Goal: Complete application form

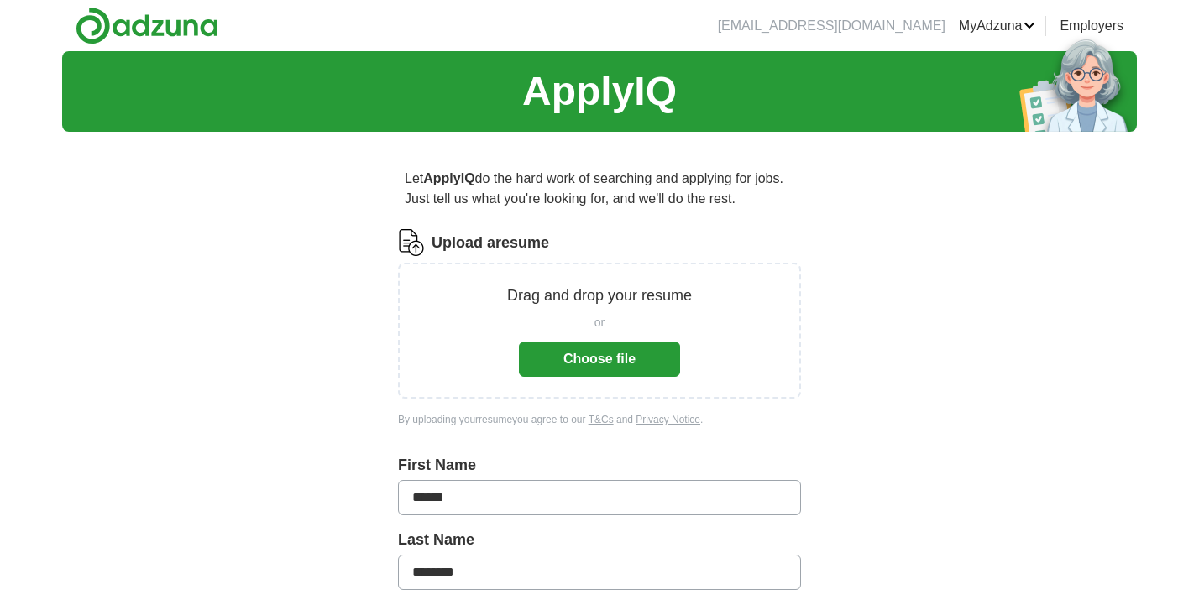
click at [639, 361] on button "Choose file" at bounding box center [599, 359] width 161 height 35
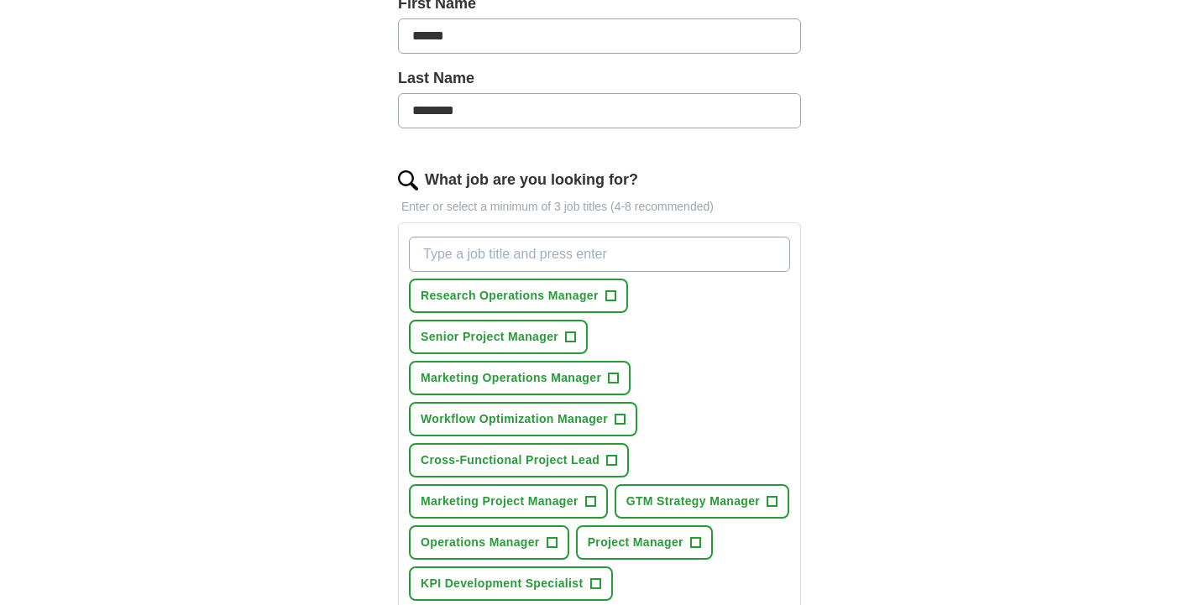
scroll to position [416, 0]
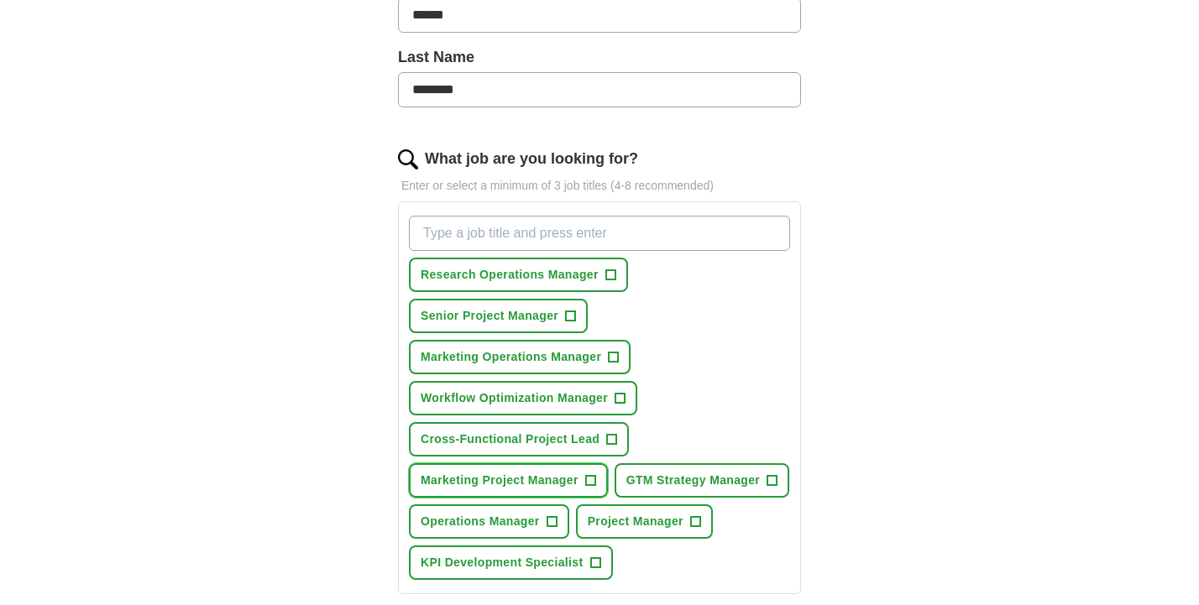
click at [593, 474] on span "+" at bounding box center [590, 480] width 10 height 13
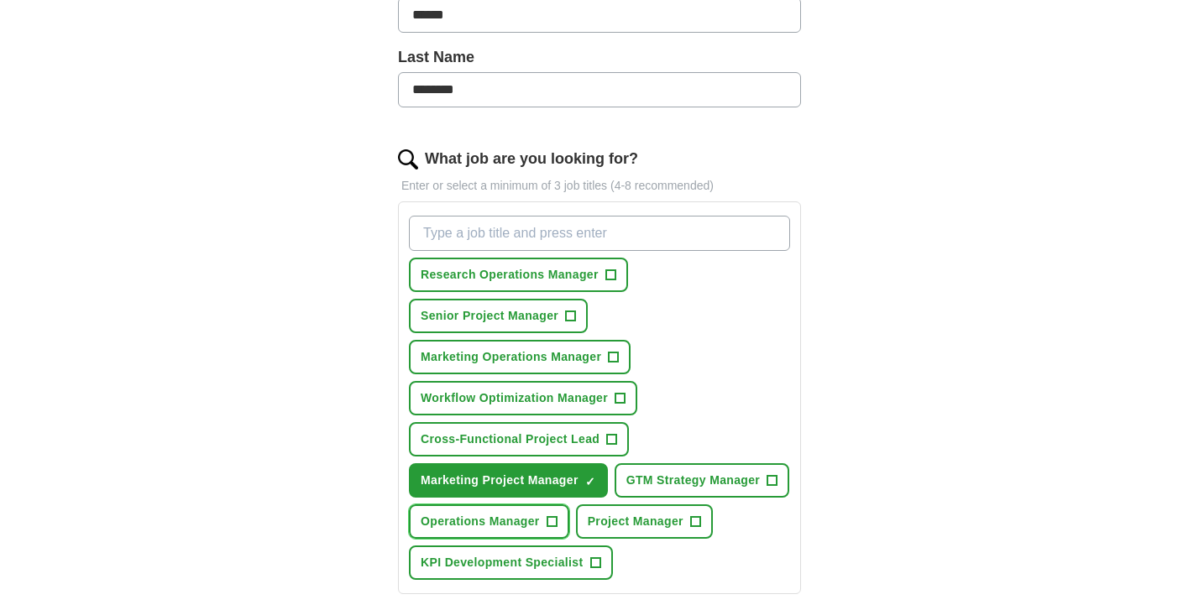
click at [548, 515] on span "+" at bounding box center [551, 521] width 10 height 13
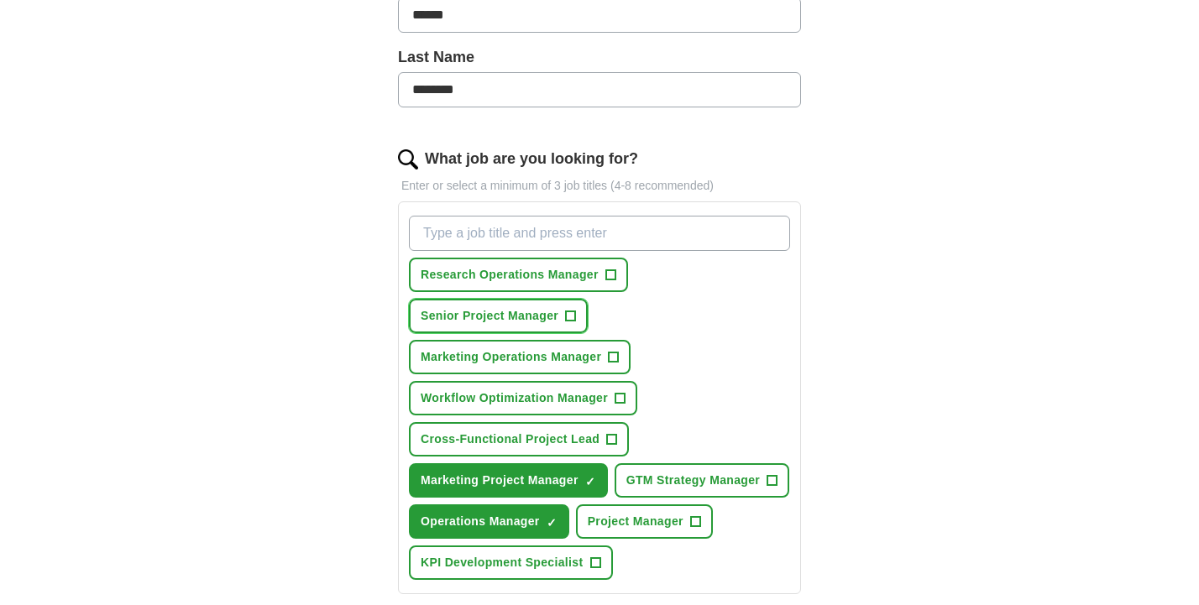
click at [569, 310] on span "+" at bounding box center [571, 316] width 10 height 13
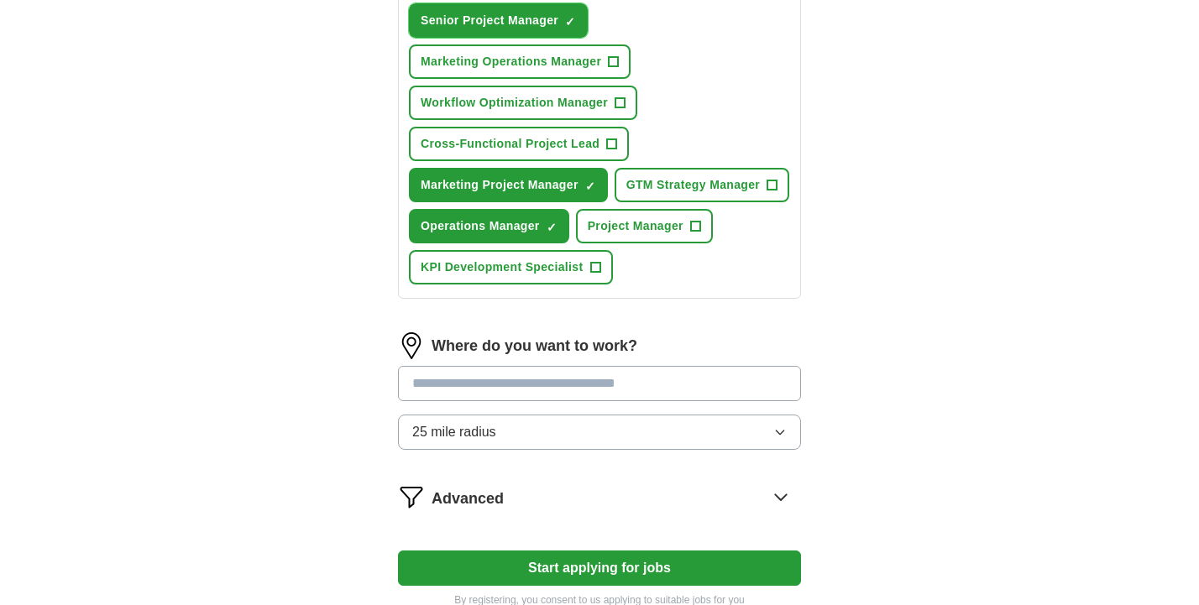
scroll to position [711, 0]
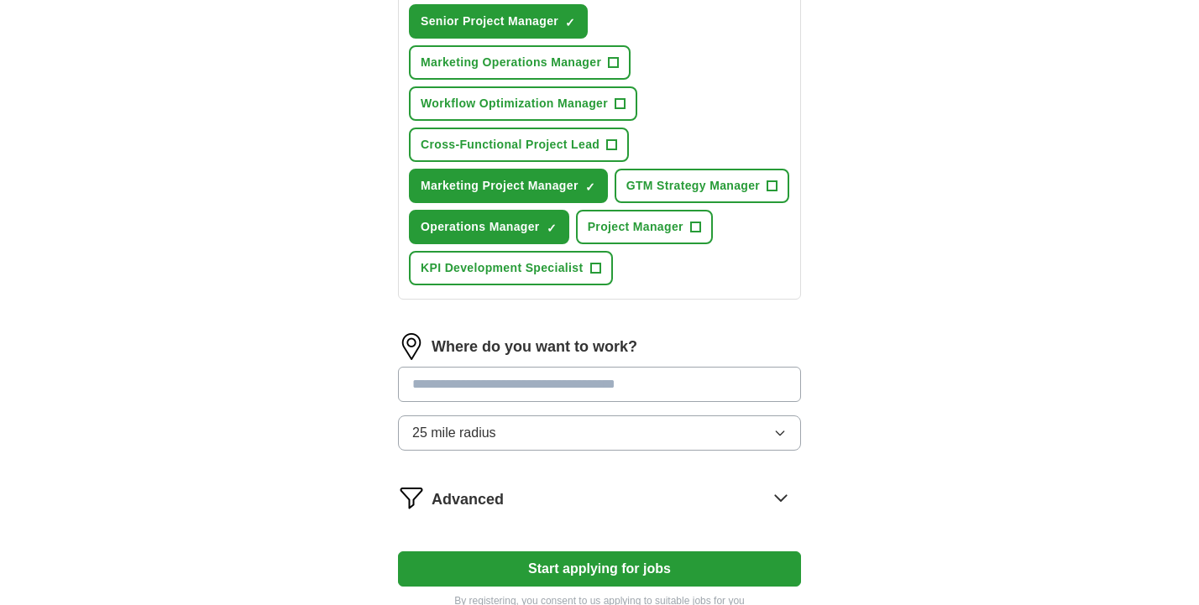
click at [670, 375] on input "text" at bounding box center [599, 384] width 403 height 35
click at [670, 375] on input "**" at bounding box center [599, 384] width 403 height 35
type input "***"
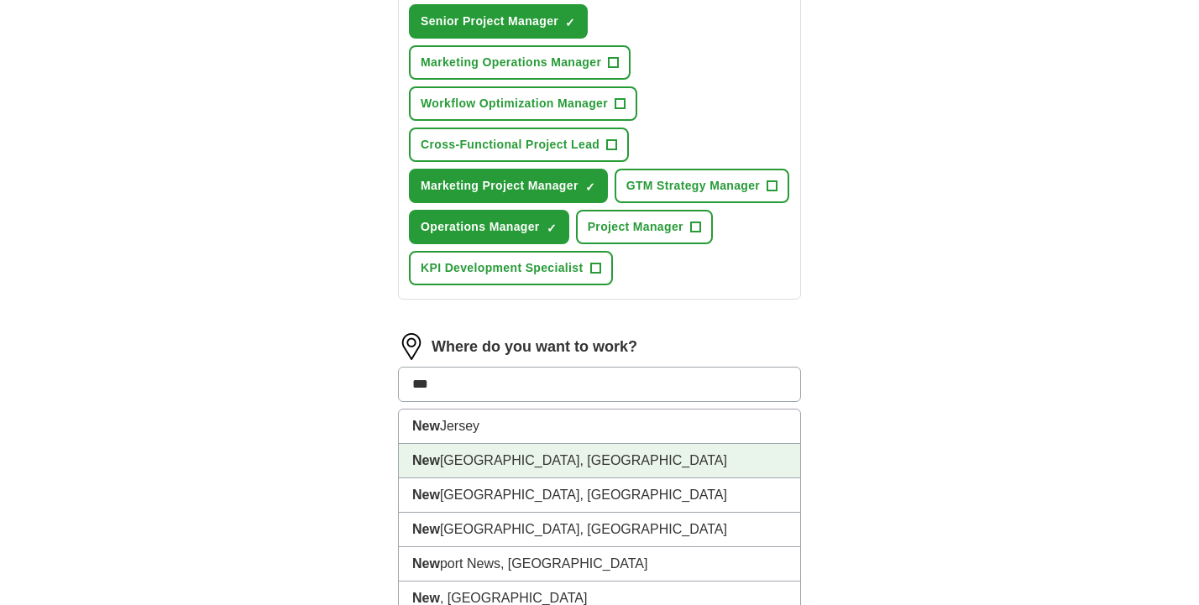
click at [548, 463] on li "[GEOGRAPHIC_DATA], [GEOGRAPHIC_DATA]" at bounding box center [599, 461] width 401 height 34
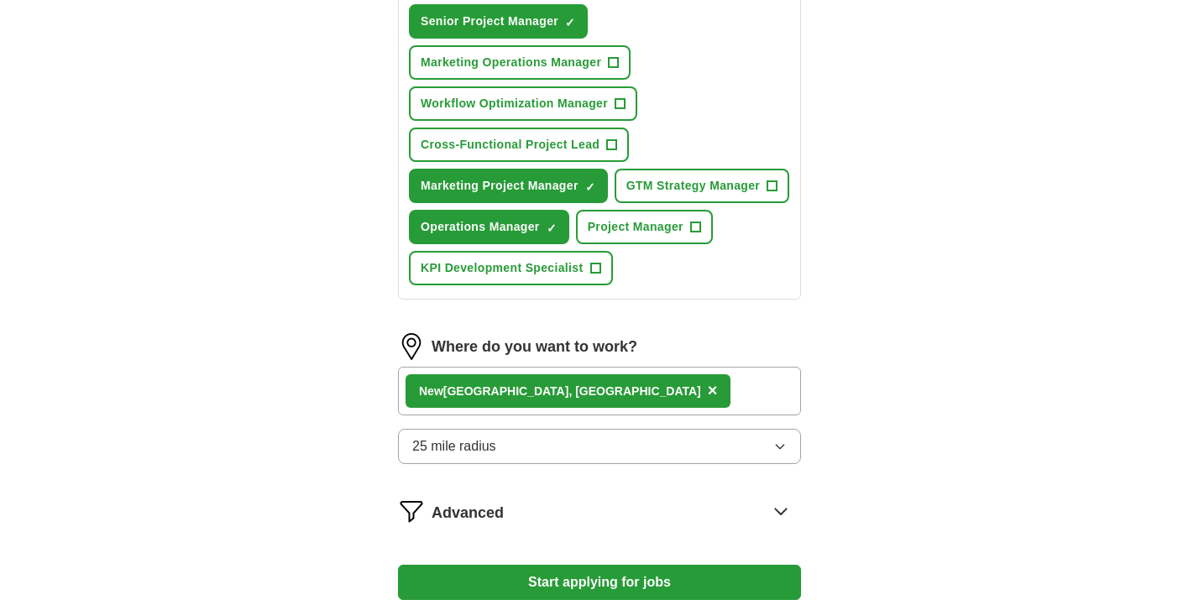
click at [546, 439] on button "25 mile radius" at bounding box center [599, 446] width 403 height 35
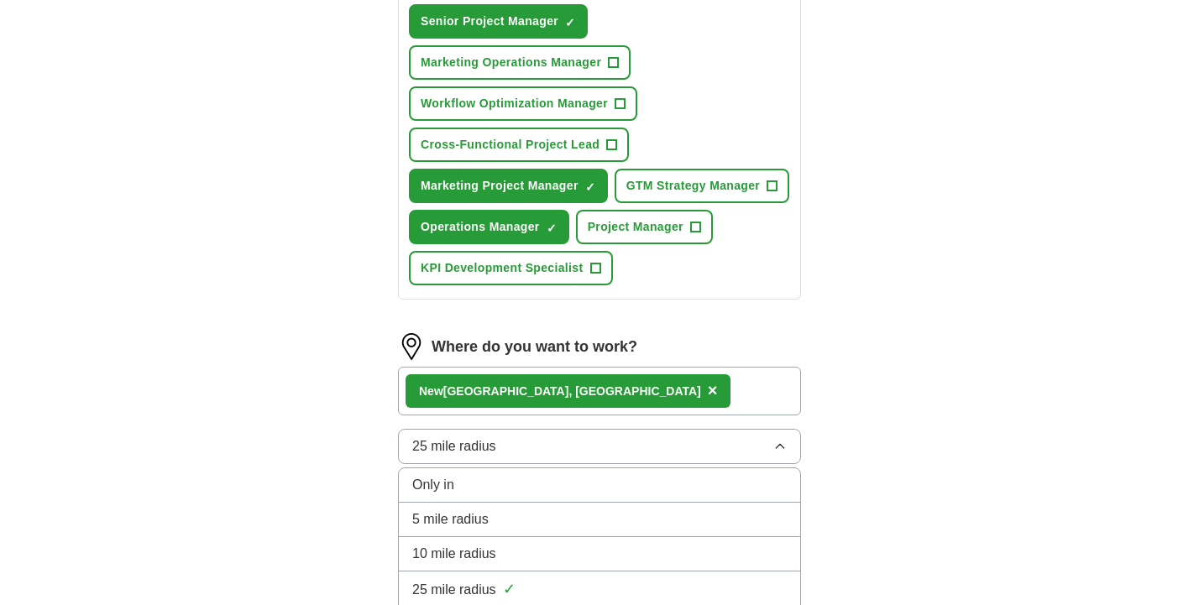
click at [521, 525] on li "5 mile radius" at bounding box center [599, 520] width 401 height 34
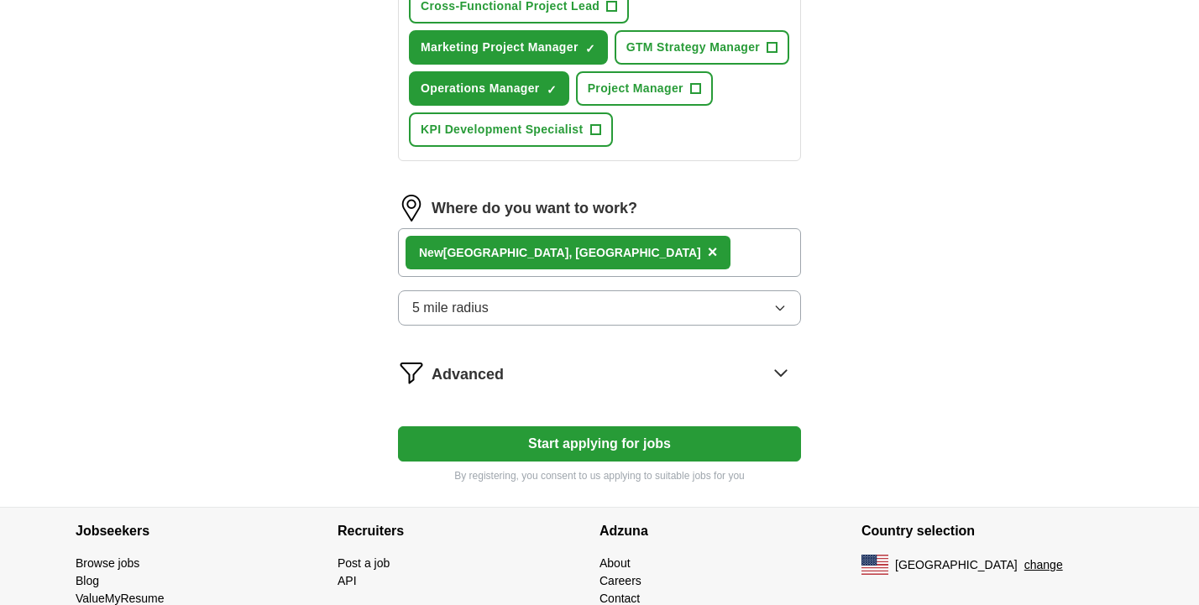
scroll to position [889, 0]
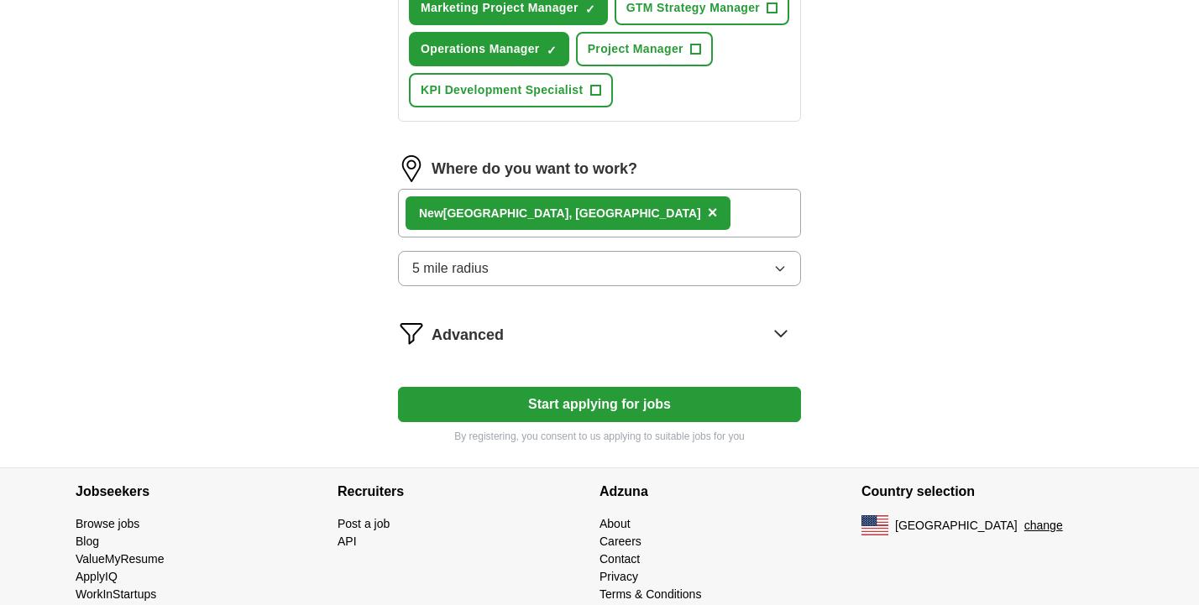
click at [587, 395] on button "Start applying for jobs" at bounding box center [599, 404] width 403 height 35
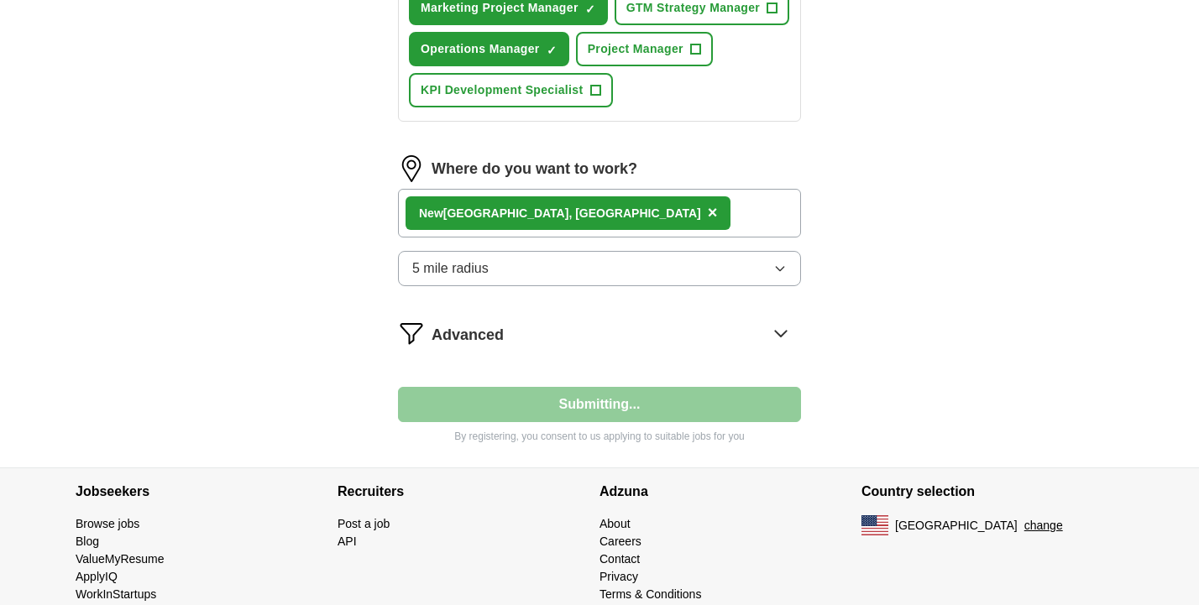
select select "**"
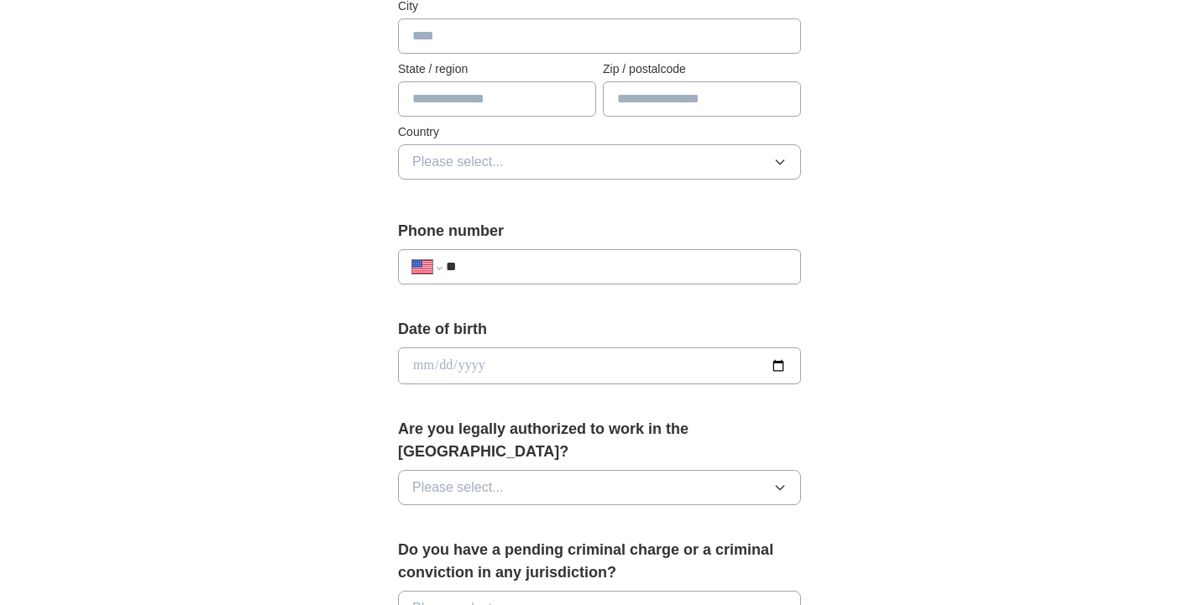
scroll to position [458, 0]
click at [581, 363] on input "date" at bounding box center [599, 367] width 403 height 37
click at [578, 472] on button "Please select..." at bounding box center [599, 489] width 403 height 35
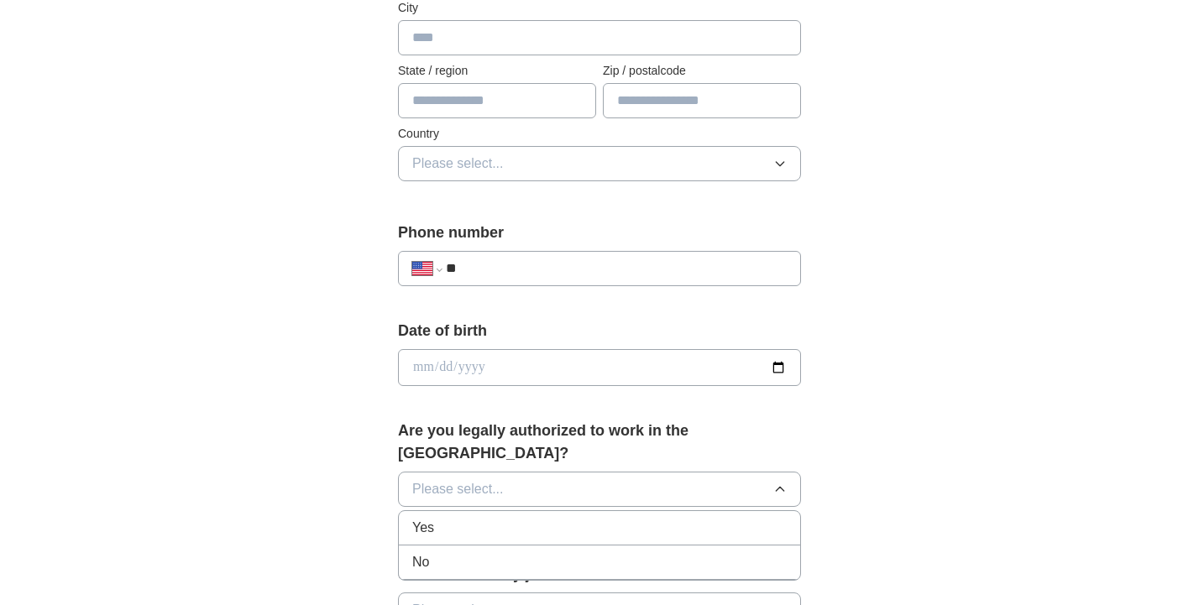
click at [570, 518] on div "Yes" at bounding box center [599, 528] width 374 height 20
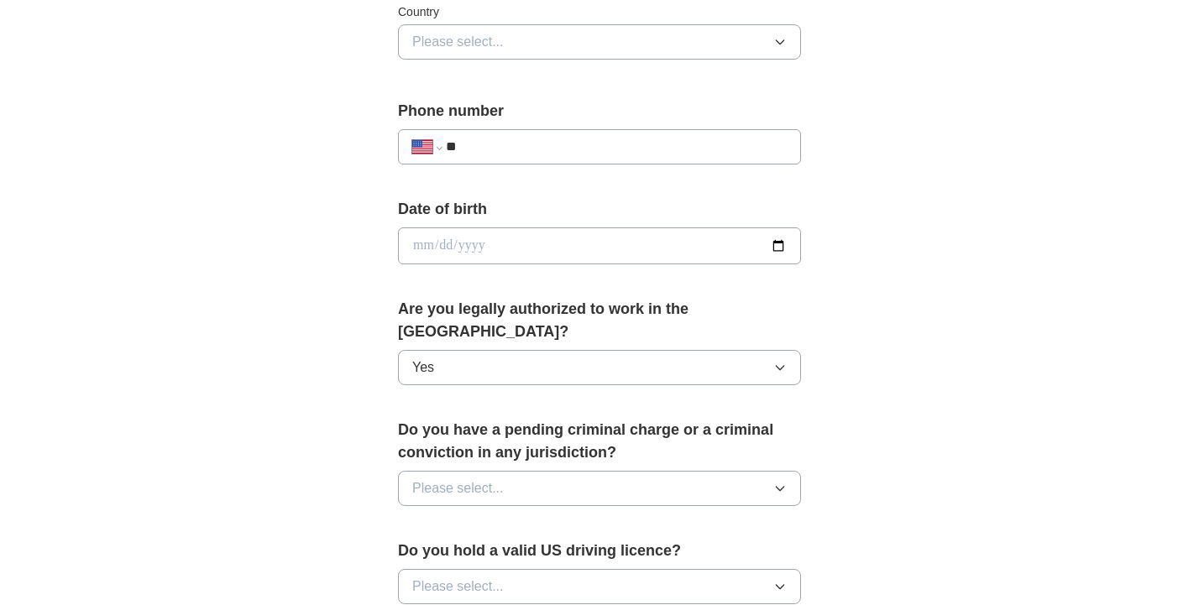
scroll to position [627, 0]
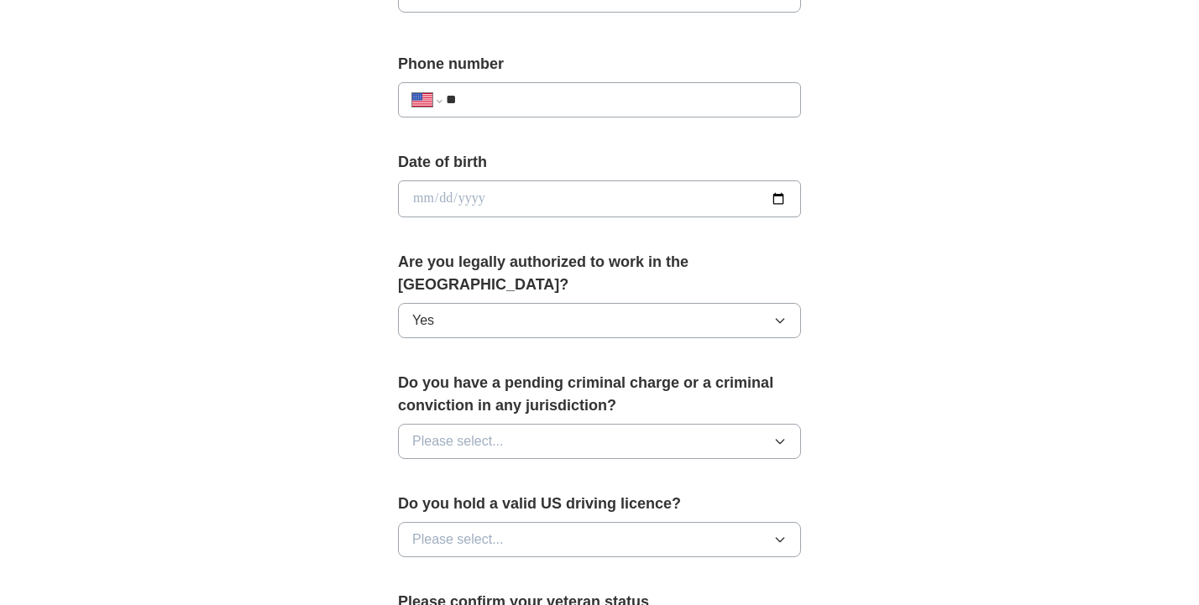
click at [573, 424] on button "Please select..." at bounding box center [599, 441] width 403 height 35
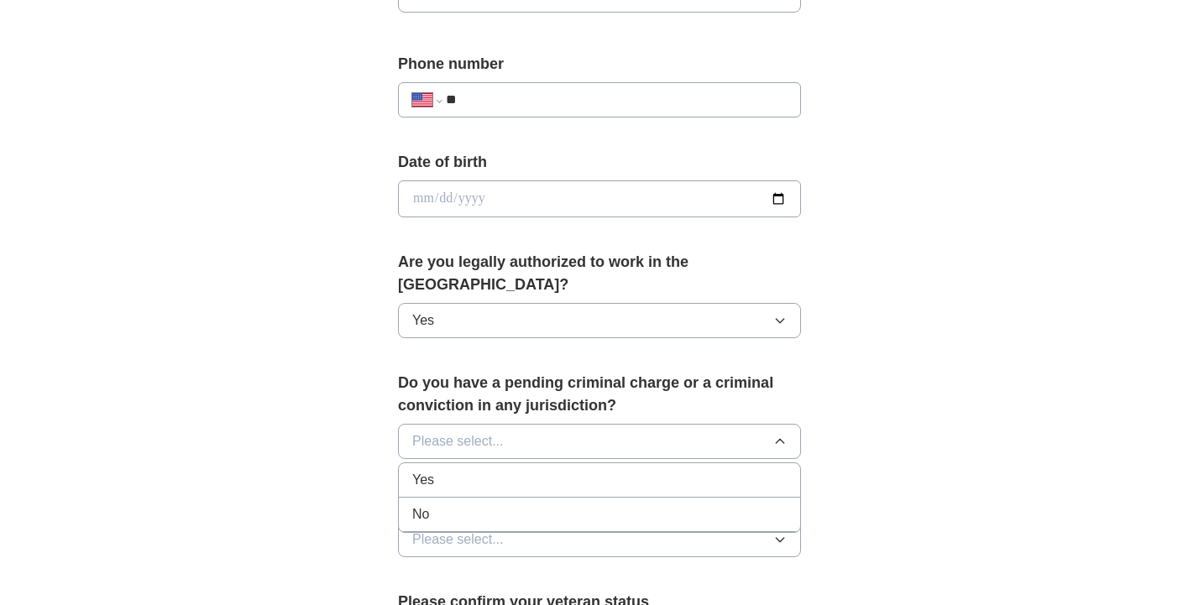
click at [555, 505] on div "No" at bounding box center [599, 515] width 374 height 20
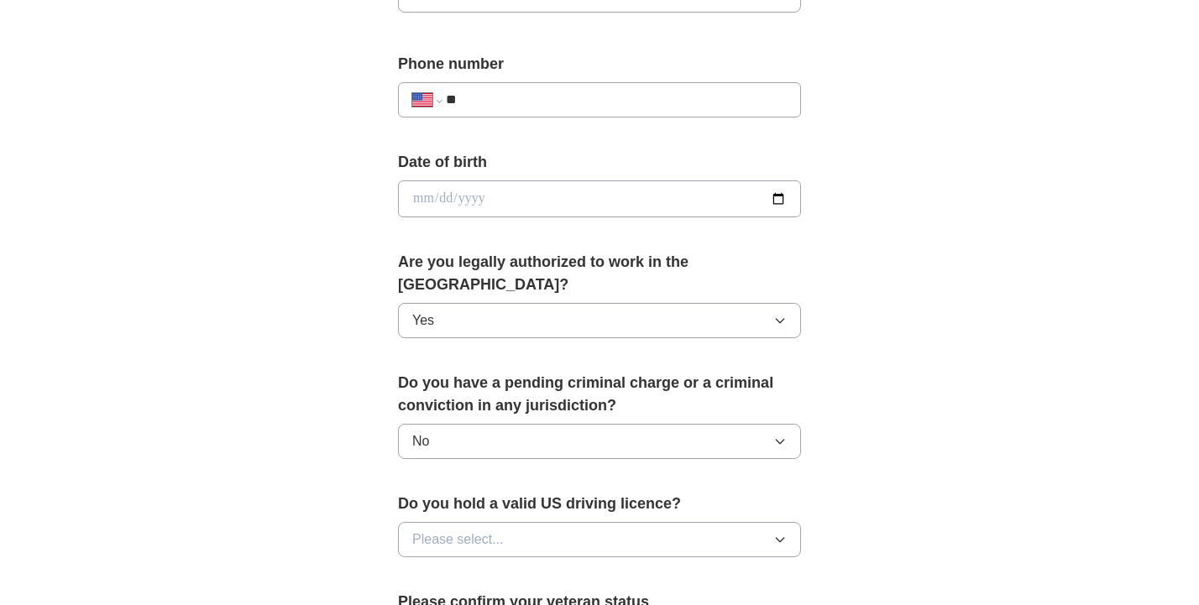
click at [552, 522] on button "Please select..." at bounding box center [599, 539] width 403 height 35
click at [533, 564] on li "Yes" at bounding box center [599, 579] width 401 height 34
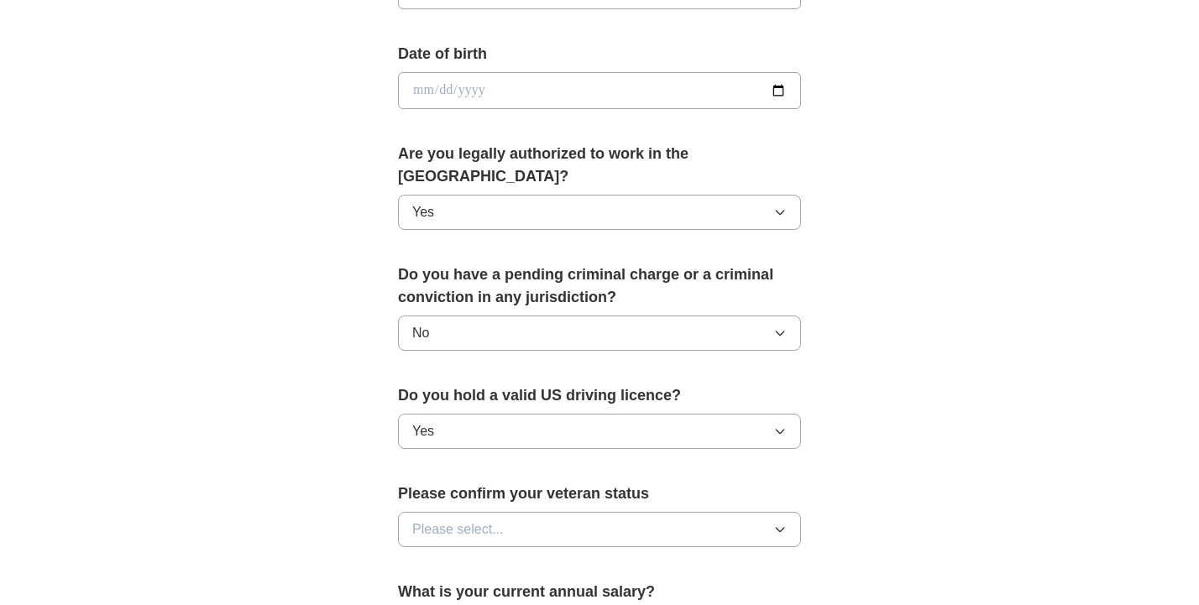
click at [546, 512] on button "Please select..." at bounding box center [599, 529] width 403 height 35
click at [522, 558] on div "Not applicable" at bounding box center [599, 568] width 374 height 20
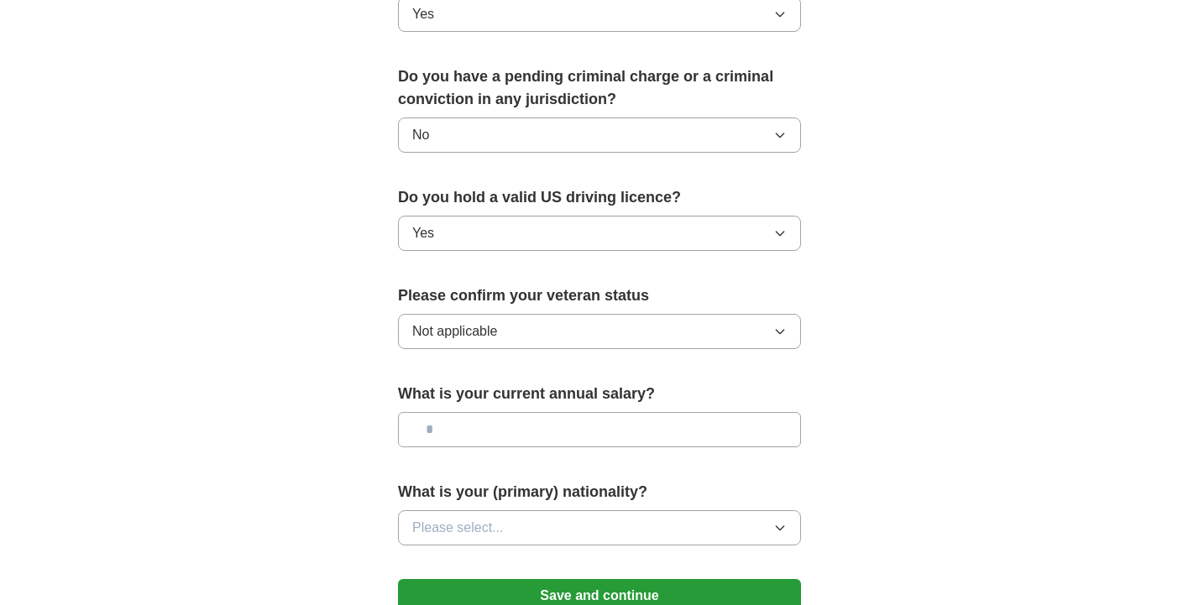
scroll to position [938, 0]
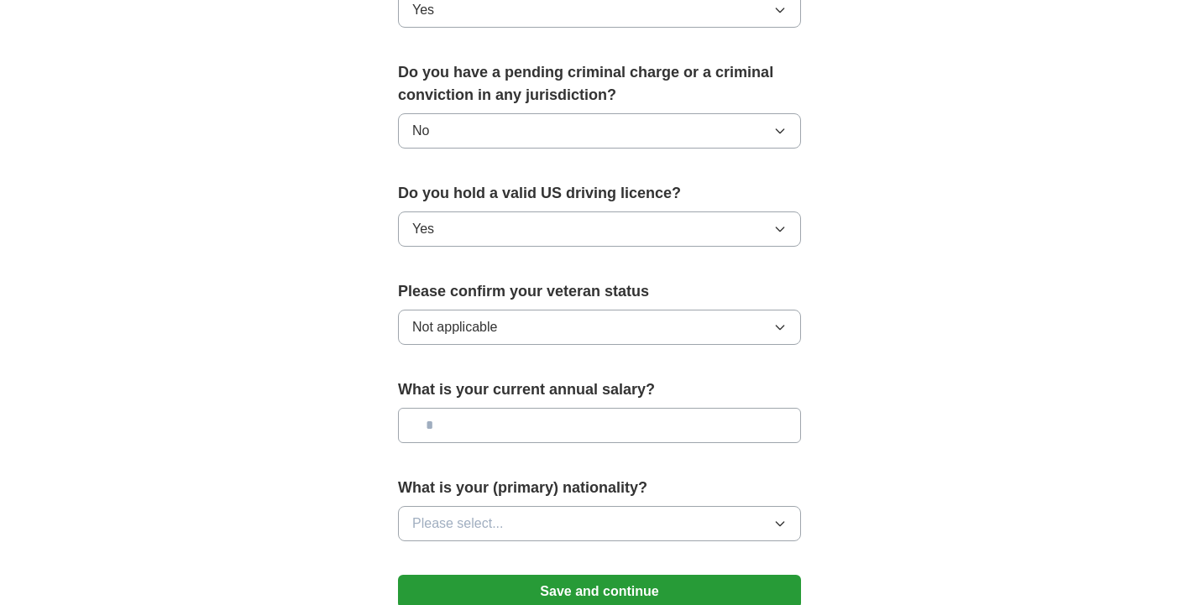
click at [547, 408] on input "text" at bounding box center [599, 425] width 403 height 35
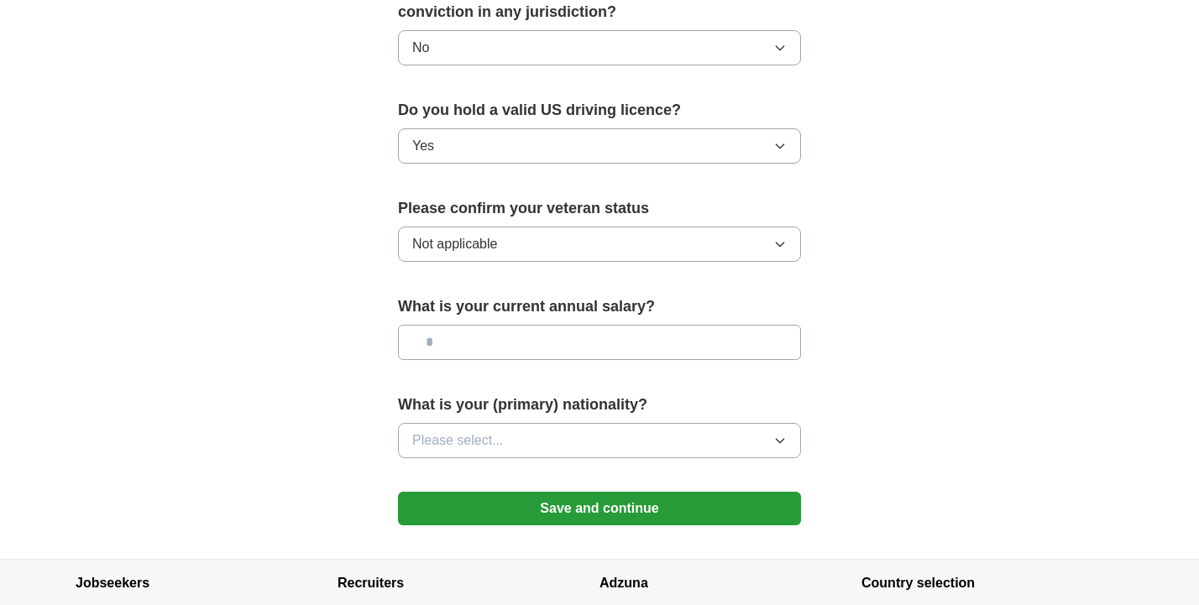
click at [546, 423] on button "Please select..." at bounding box center [599, 440] width 403 height 35
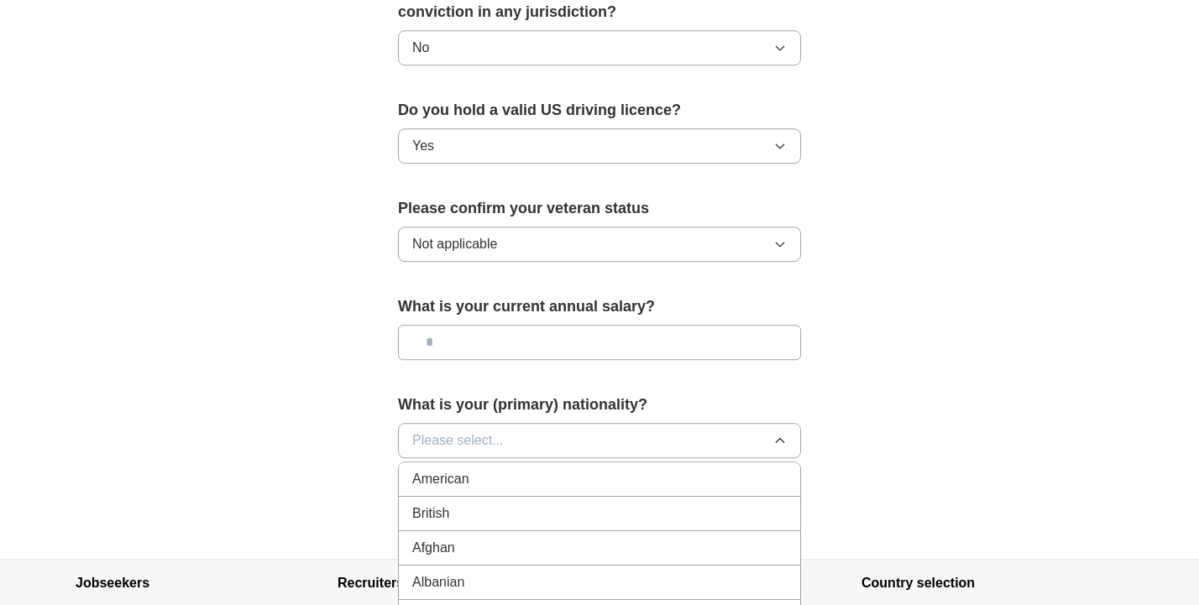
click at [515, 469] on div "American" at bounding box center [599, 479] width 374 height 20
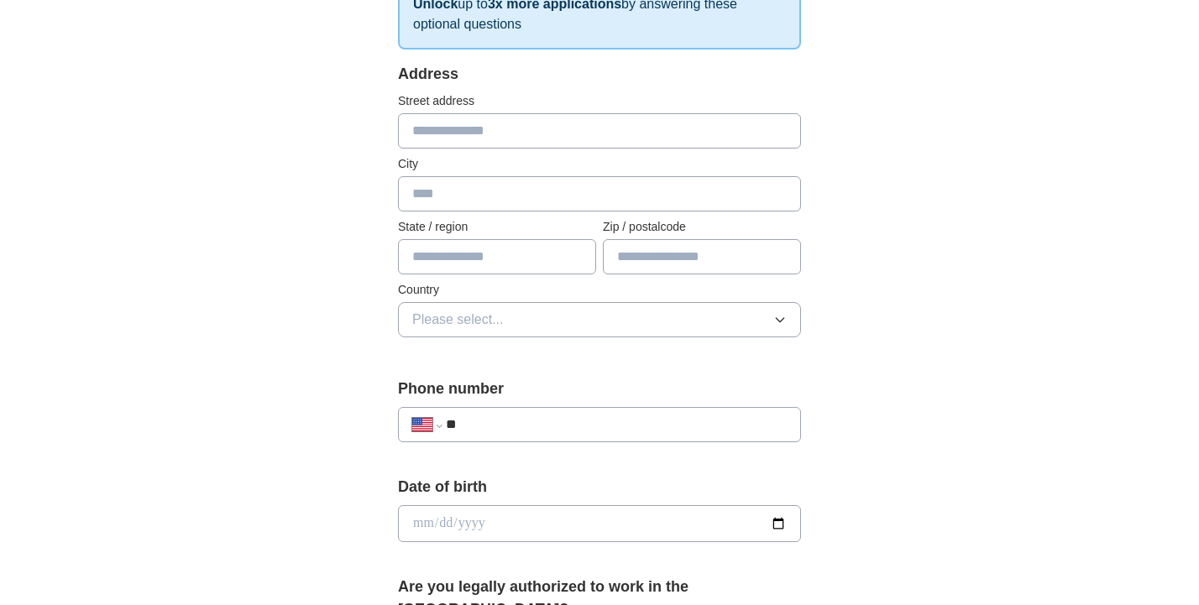
scroll to position [225, 0]
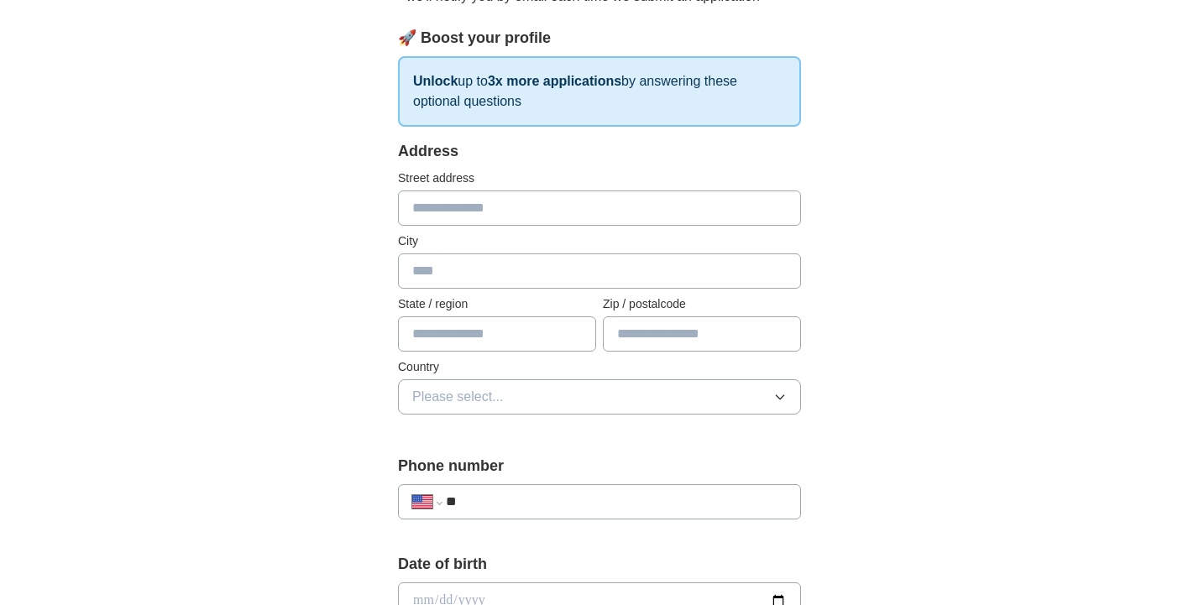
click at [494, 348] on input "text" at bounding box center [497, 333] width 198 height 35
type input "**"
type input "*****"
click at [482, 404] on span "Please select..." at bounding box center [458, 397] width 92 height 20
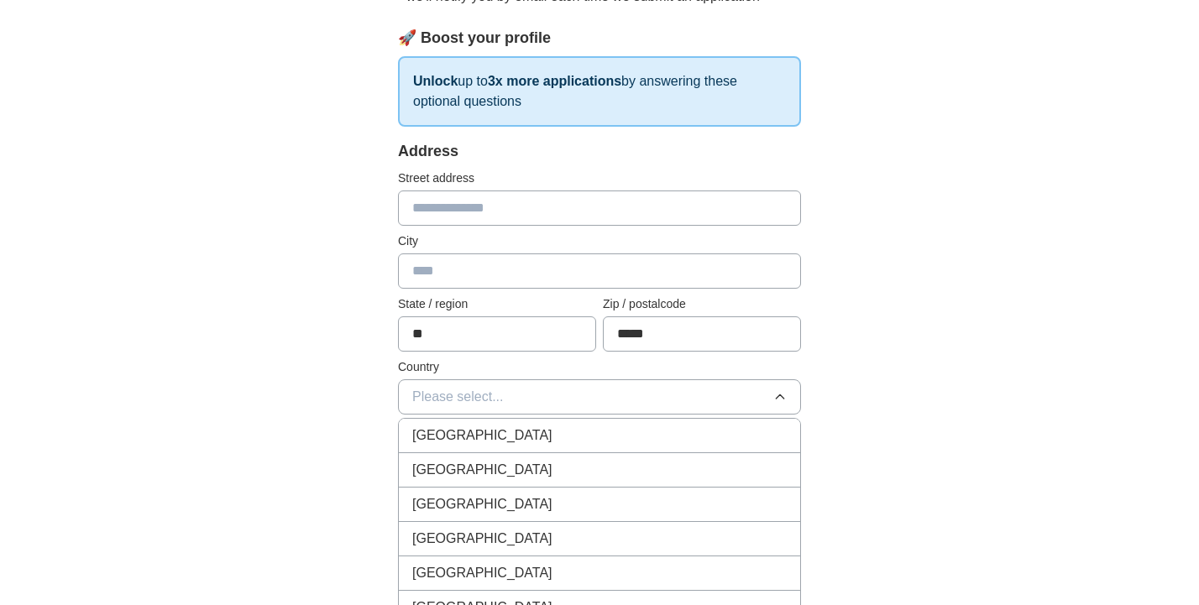
click at [461, 494] on span "[GEOGRAPHIC_DATA]" at bounding box center [482, 504] width 140 height 20
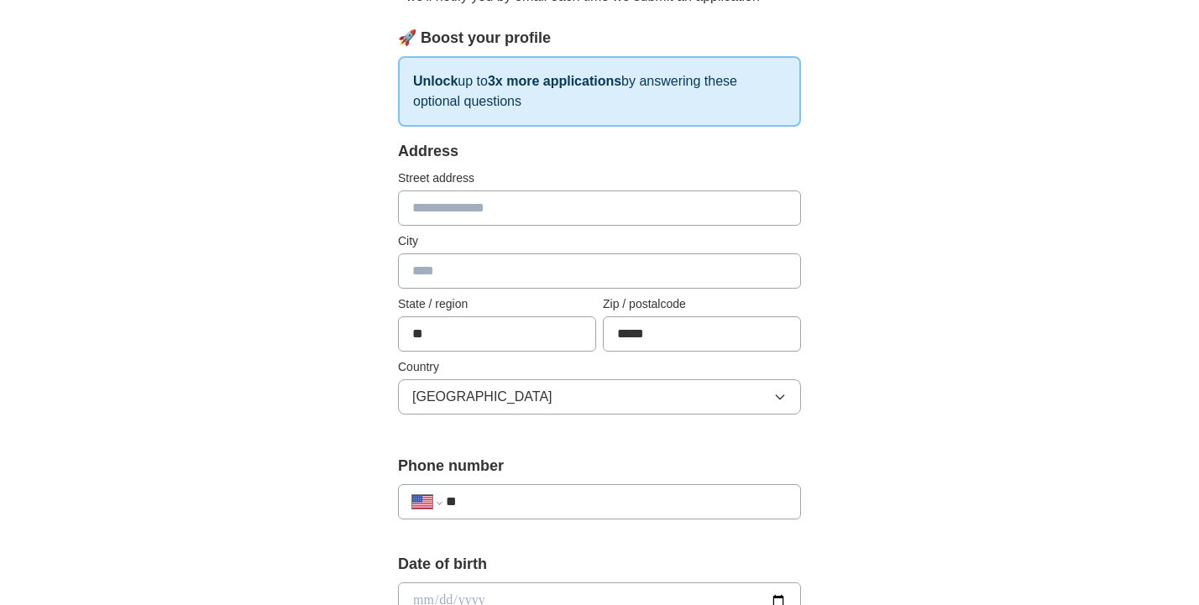
click at [492, 390] on button "[GEOGRAPHIC_DATA]" at bounding box center [599, 396] width 403 height 35
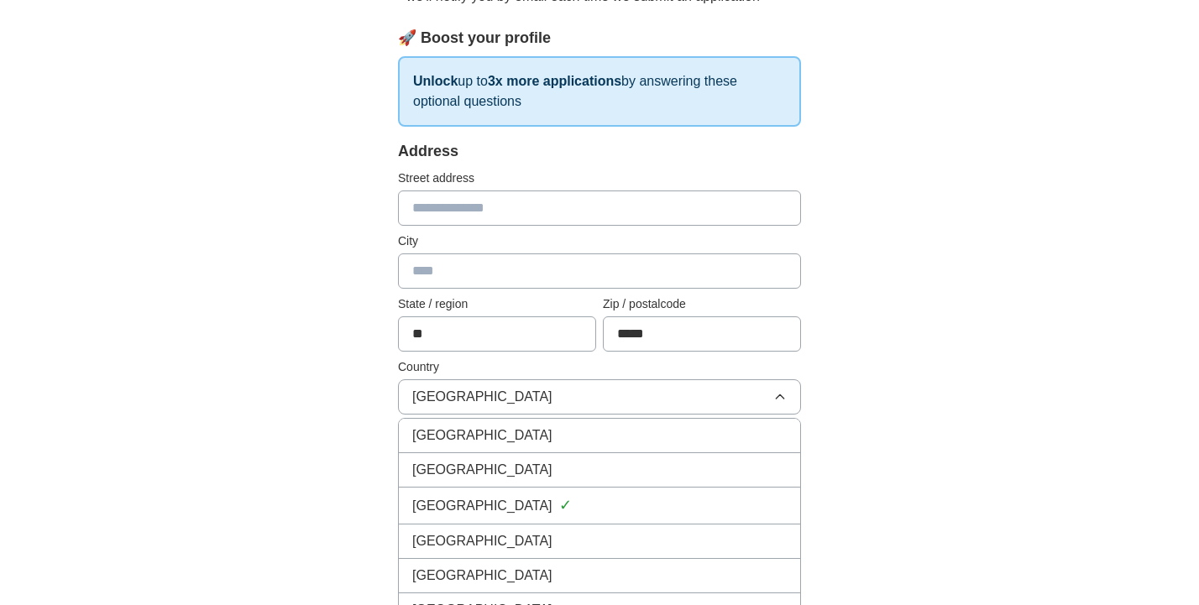
click at [463, 467] on span "[GEOGRAPHIC_DATA]" at bounding box center [482, 470] width 140 height 20
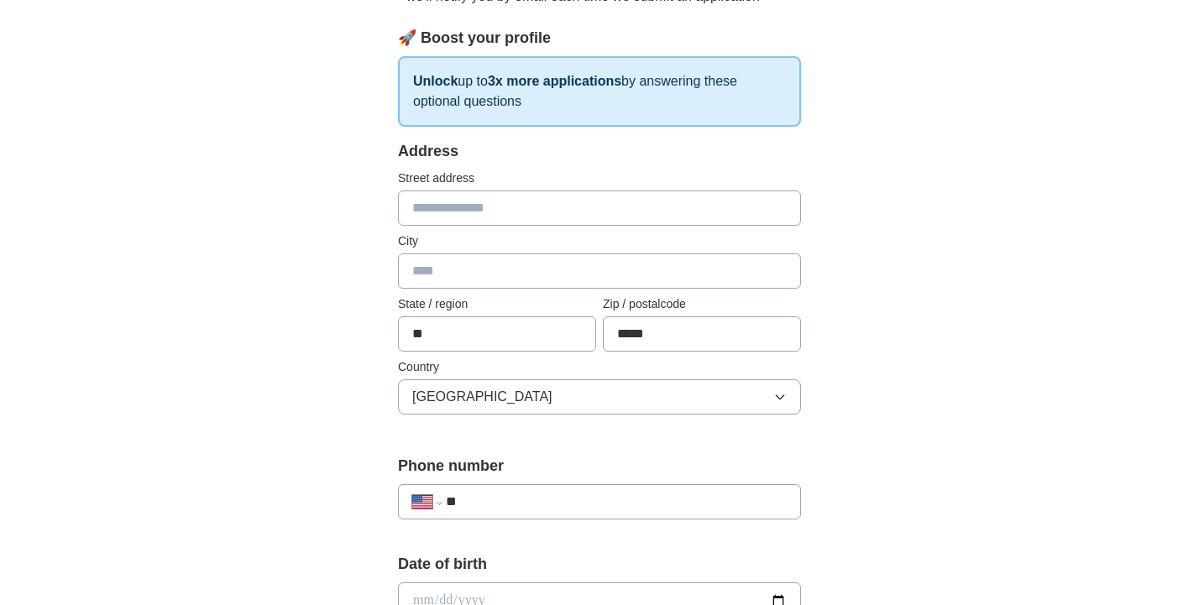
scroll to position [1115, 0]
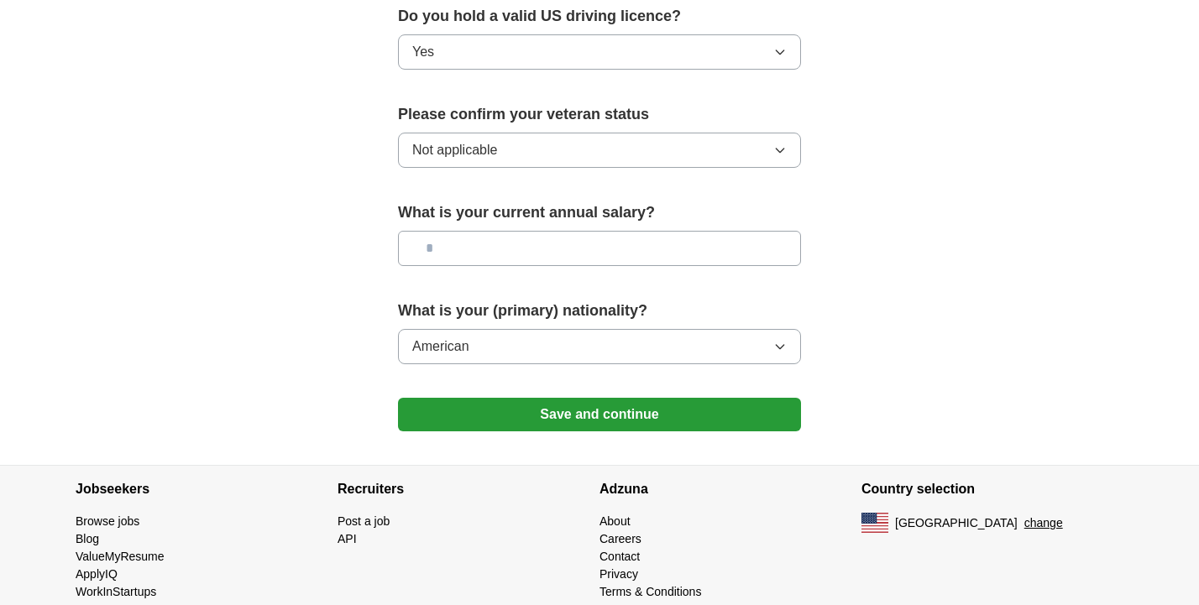
click at [539, 398] on button "Save and continue" at bounding box center [599, 415] width 403 height 34
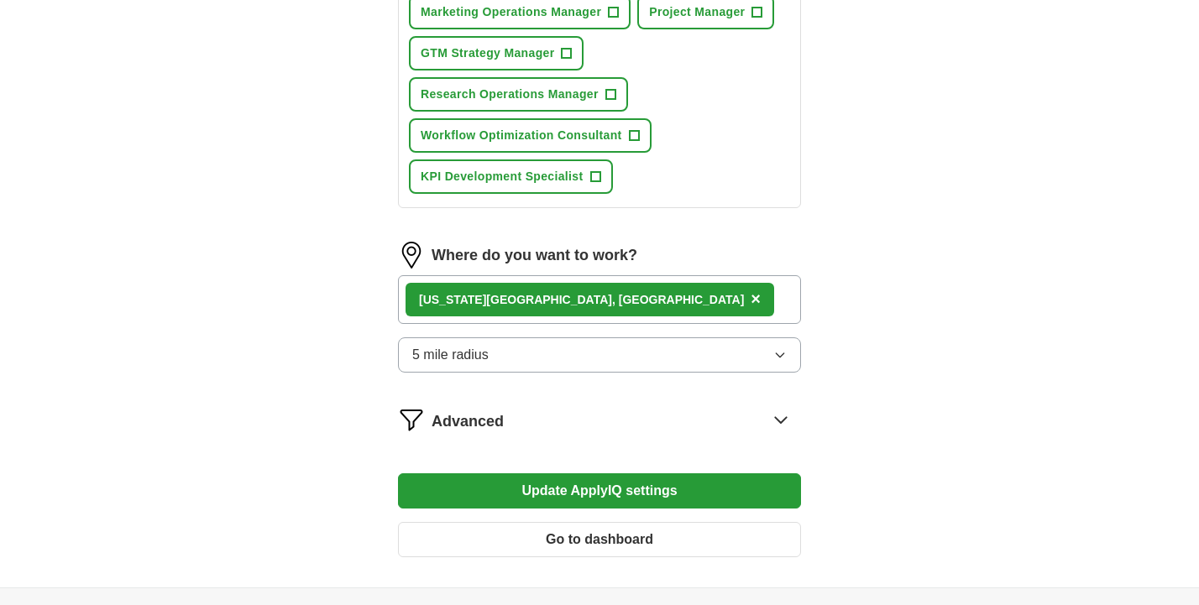
scroll to position [986, 0]
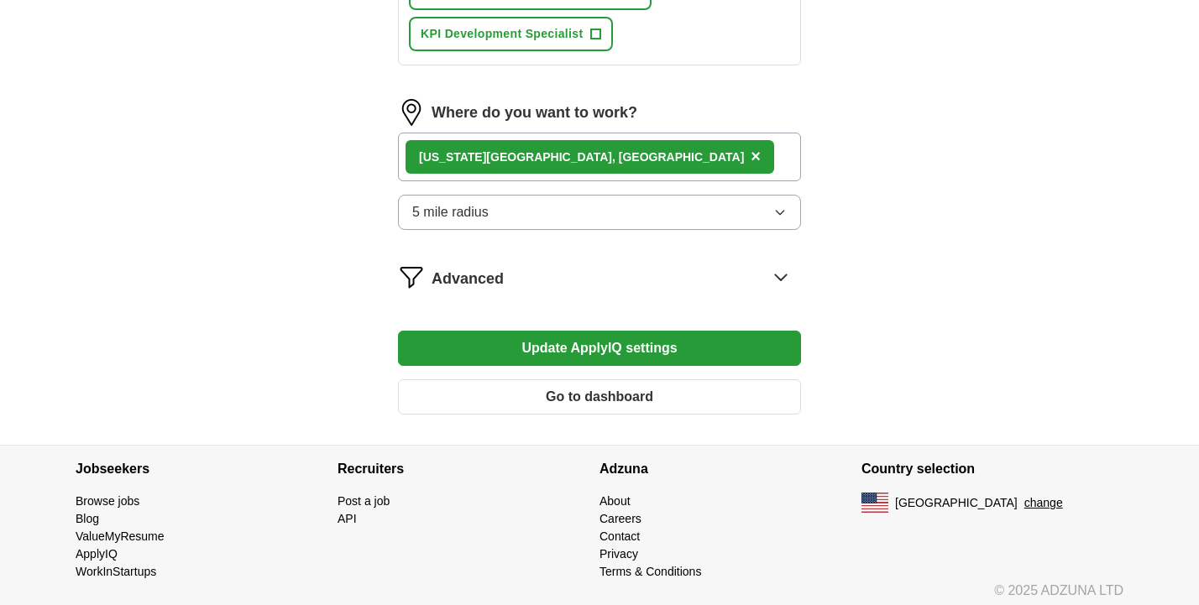
click at [655, 271] on div "Advanced" at bounding box center [615, 277] width 369 height 27
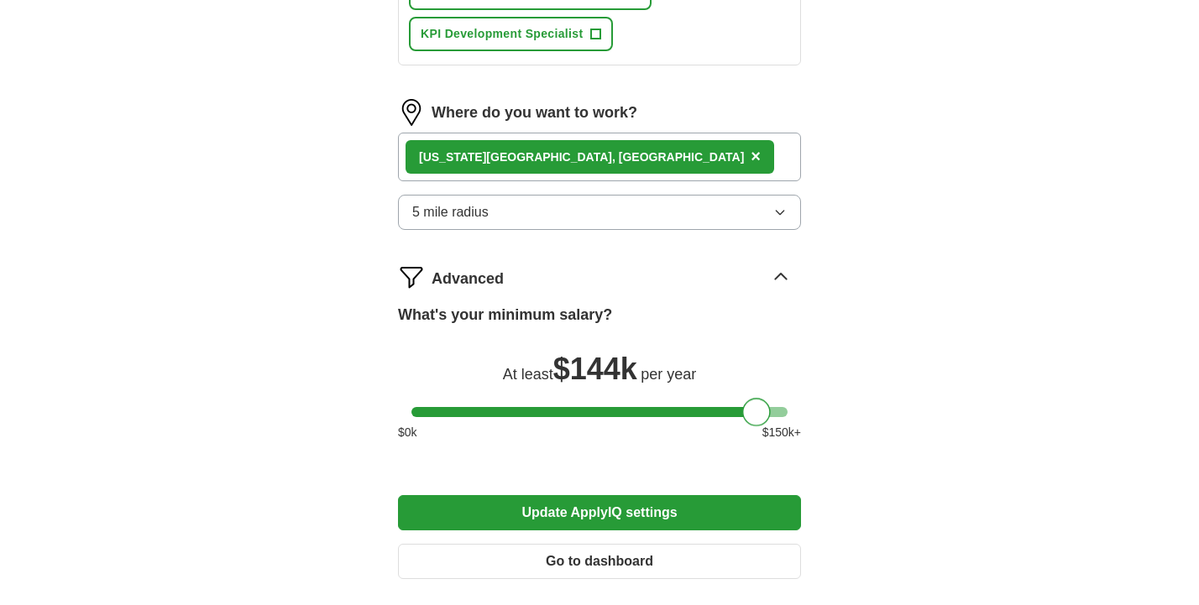
drag, startPoint x: 422, startPoint y: 403, endPoint x: 756, endPoint y: 400, distance: 334.1
click at [756, 400] on div at bounding box center [756, 412] width 29 height 29
click at [716, 505] on button "Update ApplyIQ settings" at bounding box center [599, 512] width 403 height 35
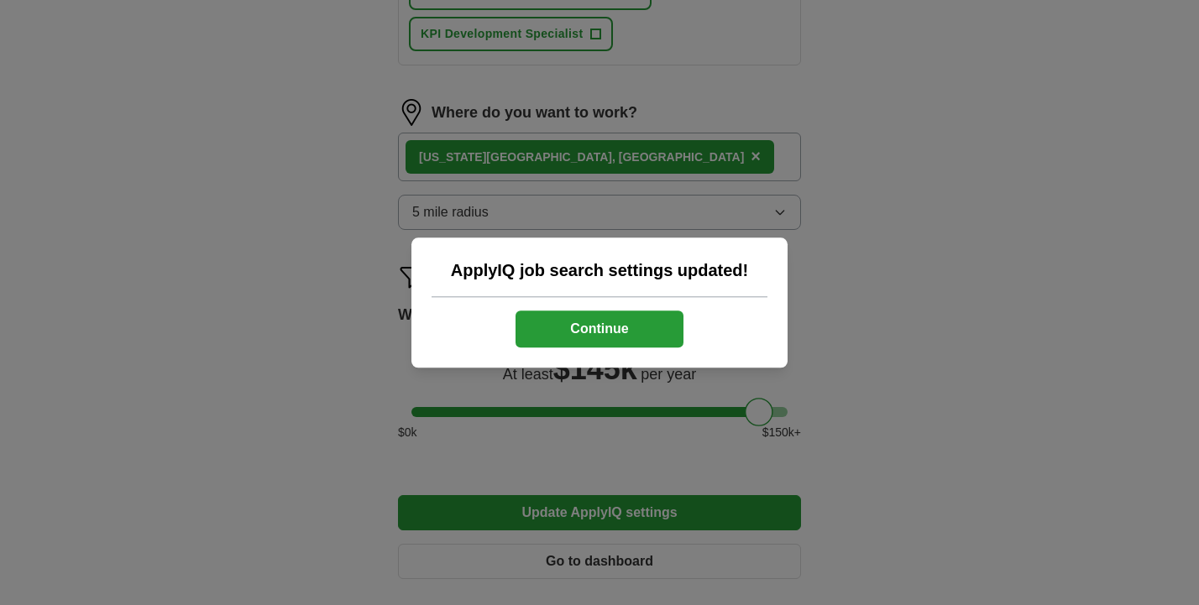
click at [628, 338] on button "Continue" at bounding box center [599, 329] width 168 height 37
